Goal: Task Accomplishment & Management: Use online tool/utility

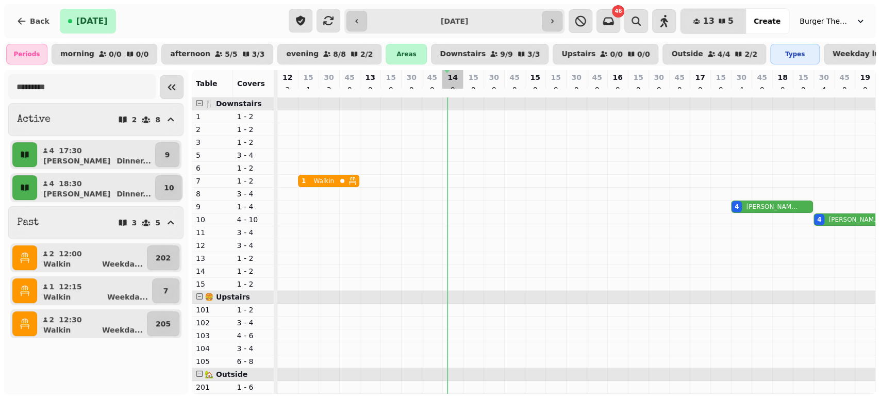
select select "*"
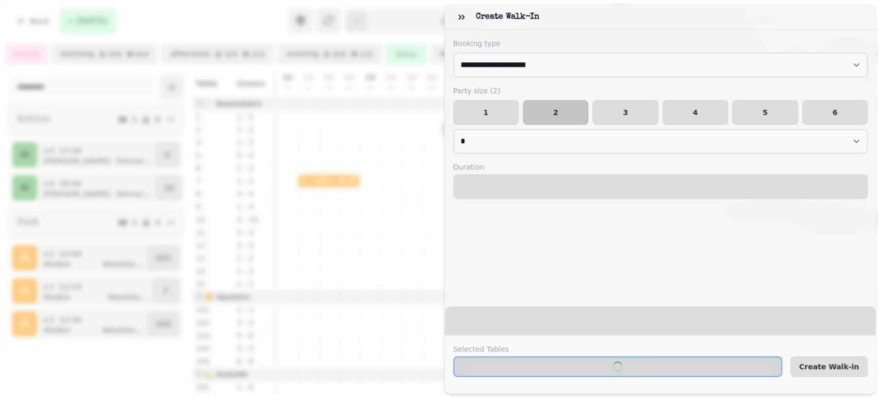
select select "****"
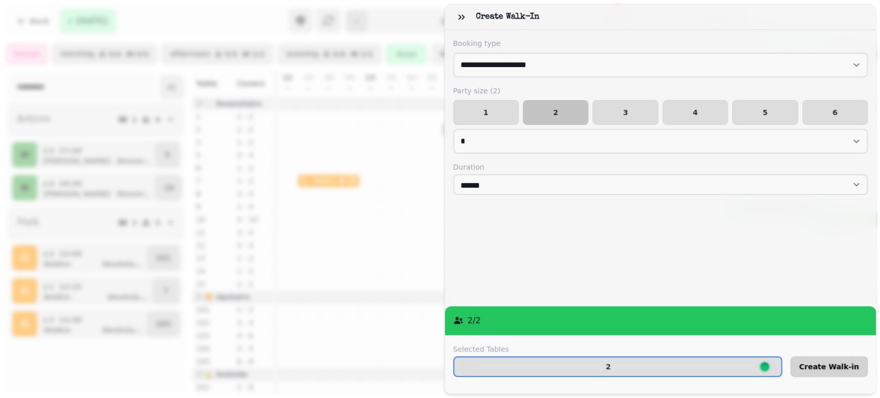
click at [834, 363] on span "Create Walk-in" at bounding box center [829, 366] width 60 height 7
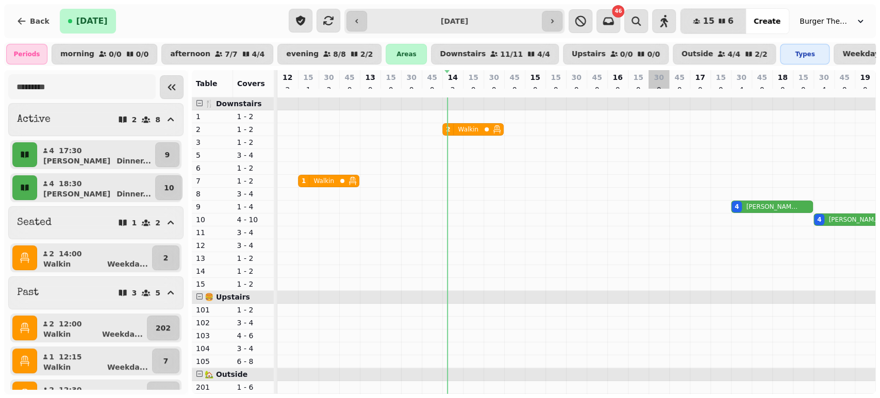
scroll to position [116, 0]
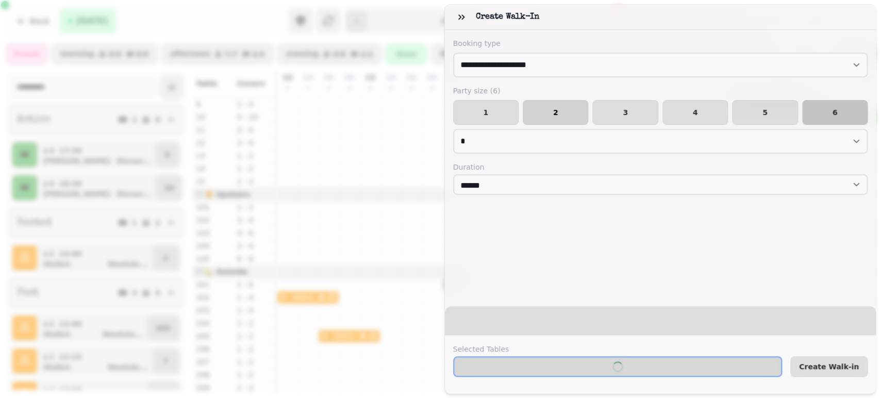
click at [540, 113] on span "2" at bounding box center [556, 112] width 48 height 7
select select "*"
select select "****"
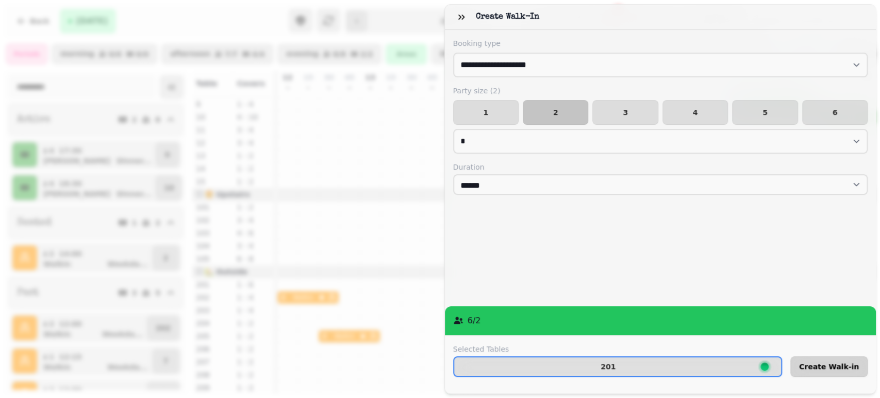
drag, startPoint x: 842, startPoint y: 360, endPoint x: 848, endPoint y: 360, distance: 6.2
click at [848, 363] on span "Create Walk-in" at bounding box center [829, 366] width 60 height 7
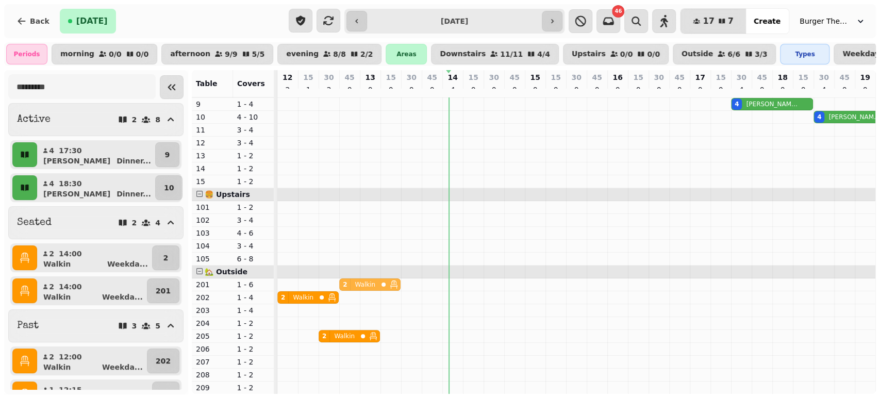
drag, startPoint x: 446, startPoint y: 278, endPoint x: 339, endPoint y: 275, distance: 106.8
click at [277, 278] on div "2 Walkin 2 Walkin" at bounding box center [277, 284] width 0 height 12
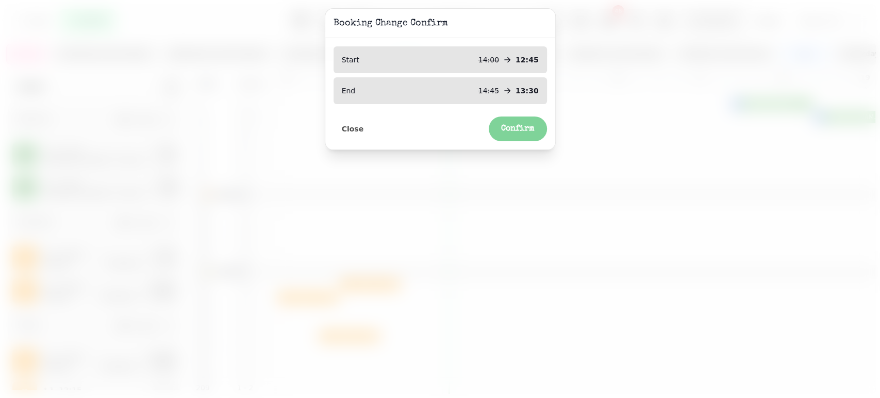
click at [534, 128] on span "Confirm" at bounding box center [518, 129] width 34 height 8
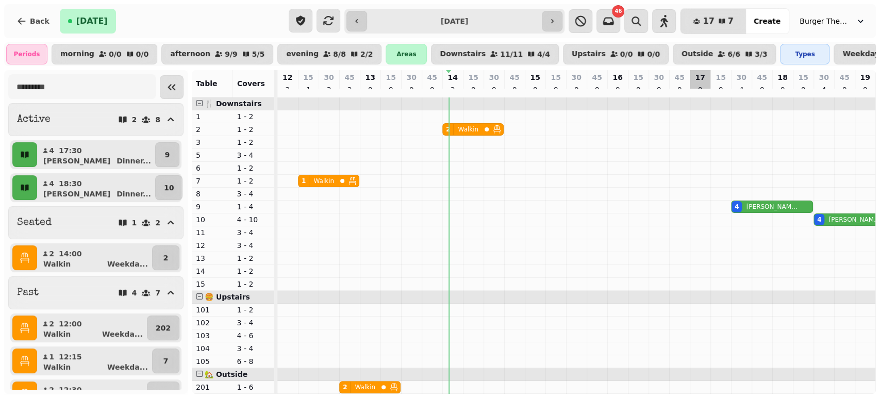
scroll to position [0, 173]
